Goal: Information Seeking & Learning: Check status

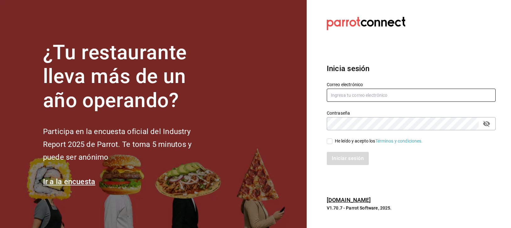
click at [341, 94] on input "text" at bounding box center [411, 95] width 169 height 13
type input "emcardenast@gmail.com"
click at [332, 142] on input "He leído y acepto los Términos y condiciones." at bounding box center [330, 142] width 6 height 6
checkbox input "true"
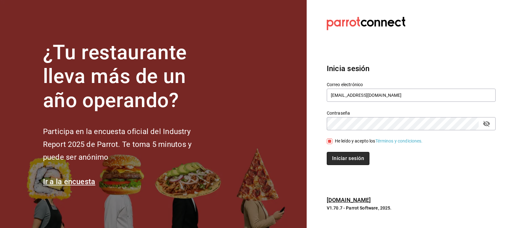
click at [348, 156] on button "Iniciar sesión" at bounding box center [348, 158] width 43 height 13
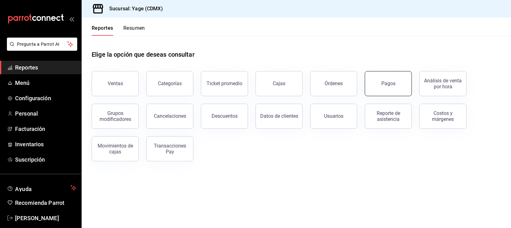
click at [384, 83] on div "Pagos" at bounding box center [388, 84] width 14 height 6
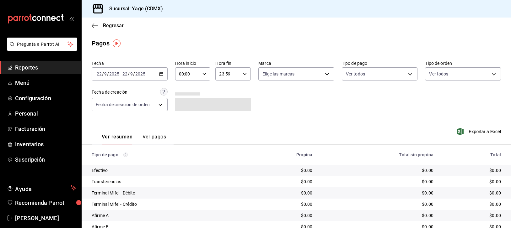
click at [161, 74] on icon "button" at bounding box center [161, 74] width 4 height 4
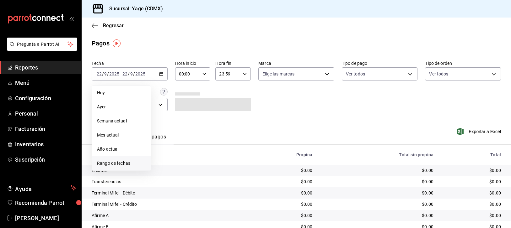
click at [112, 160] on li "Rango de fechas" at bounding box center [121, 164] width 59 height 14
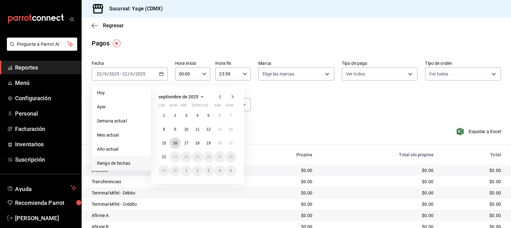
click at [177, 142] on abbr "16" at bounding box center [175, 143] width 4 height 4
click at [162, 160] on button "22" at bounding box center [163, 156] width 11 height 11
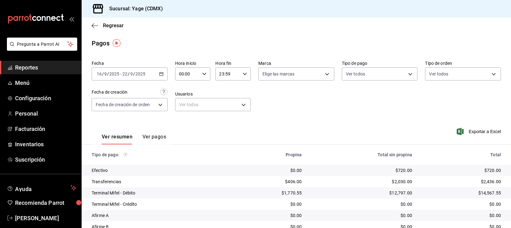
scroll to position [48, 0]
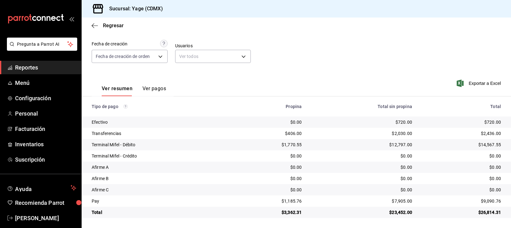
click at [153, 87] on button "Ver pagos" at bounding box center [154, 91] width 24 height 11
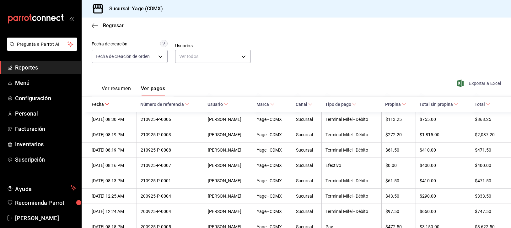
click at [476, 85] on span "Exportar a Excel" at bounding box center [479, 84] width 43 height 8
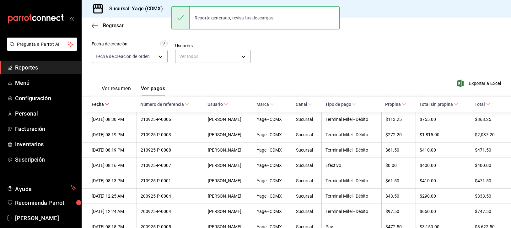
click at [50, 63] on span "Reportes" at bounding box center [45, 67] width 61 height 8
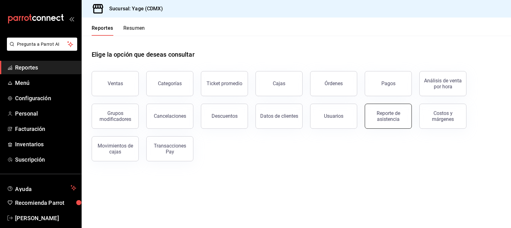
click at [381, 117] on div "Reporte de asistencia" at bounding box center [388, 116] width 39 height 12
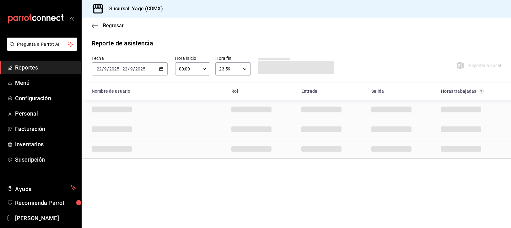
click at [159, 73] on div "[DATE] [DATE] - [DATE] [DATE]" at bounding box center [130, 68] width 76 height 13
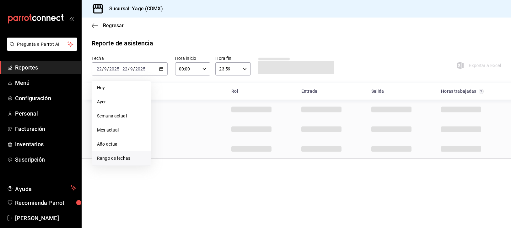
click at [119, 162] on li "Rango de fechas" at bounding box center [121, 158] width 59 height 14
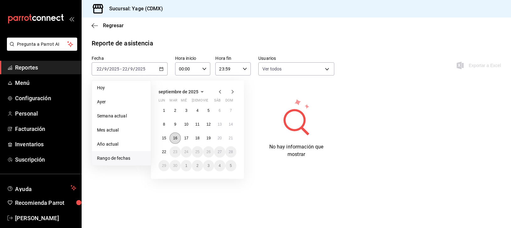
click at [175, 139] on abbr "16" at bounding box center [175, 138] width 4 height 4
click at [162, 157] on button "22" at bounding box center [163, 151] width 11 height 11
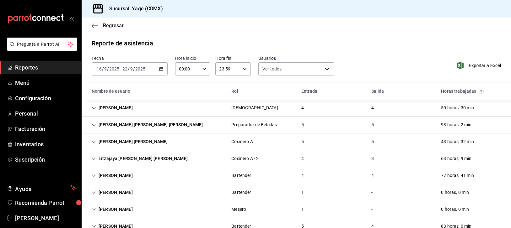
scroll to position [17, 0]
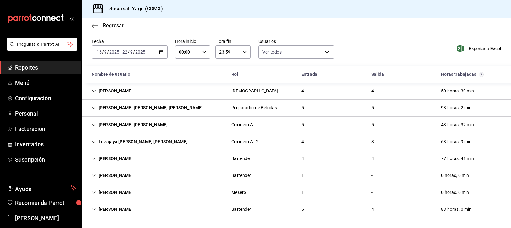
click at [231, 176] on div "Bartender" at bounding box center [241, 176] width 20 height 7
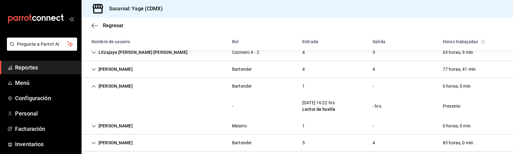
scroll to position [107, 0]
